Goal: Check status

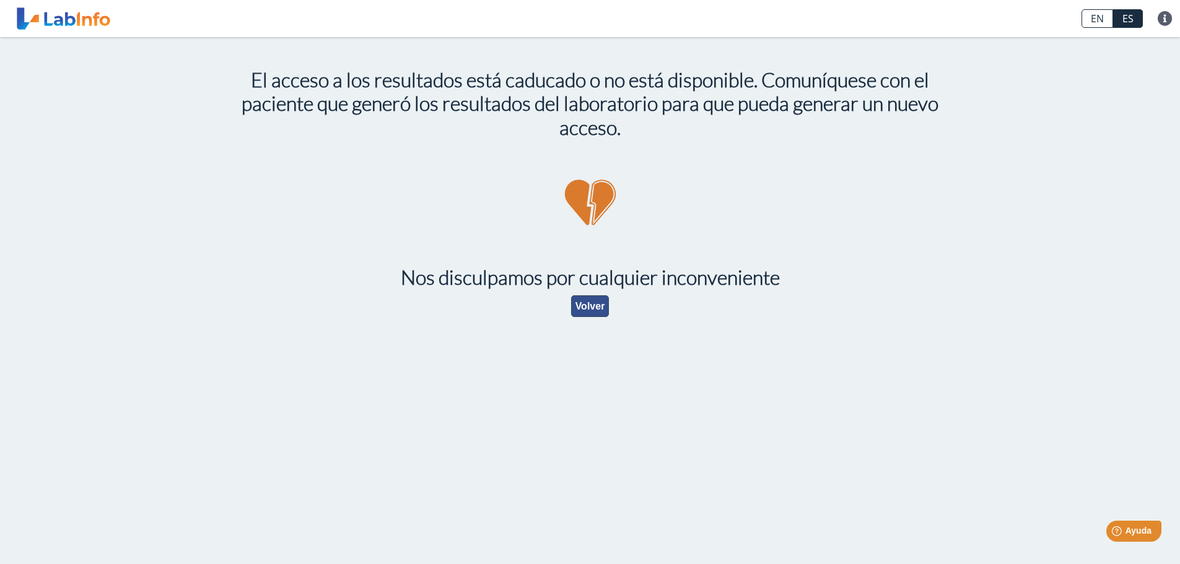
click at [593, 310] on button "Volver" at bounding box center [590, 306] width 38 height 22
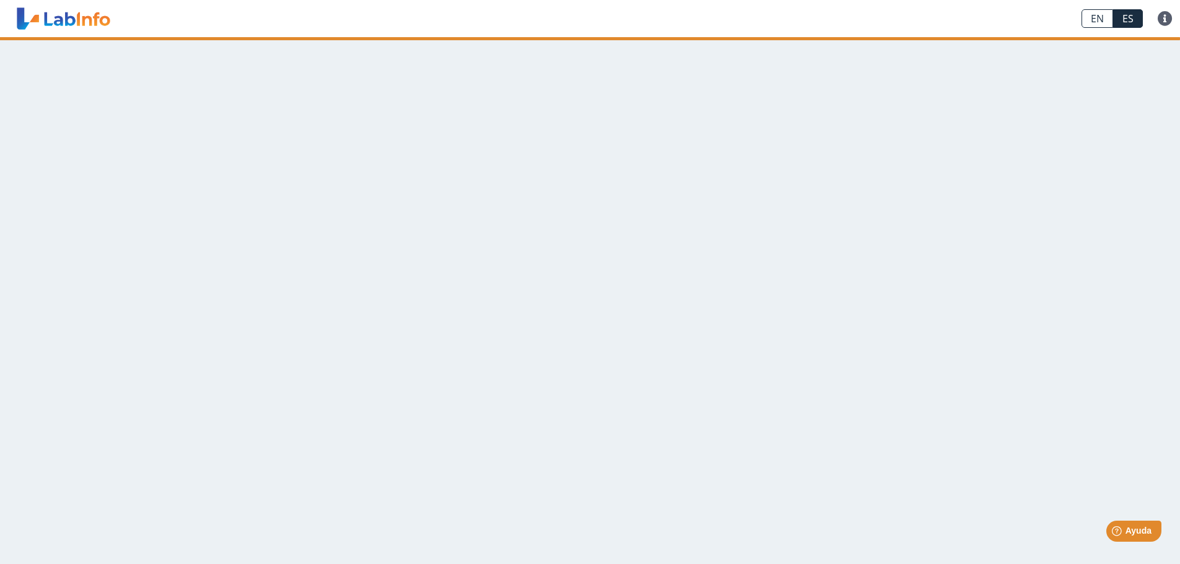
drag, startPoint x: 860, startPoint y: 145, endPoint x: 1078, endPoint y: 82, distance: 226.9
click at [862, 144] on main at bounding box center [590, 300] width 1180 height 527
